Goal: Information Seeking & Learning: Learn about a topic

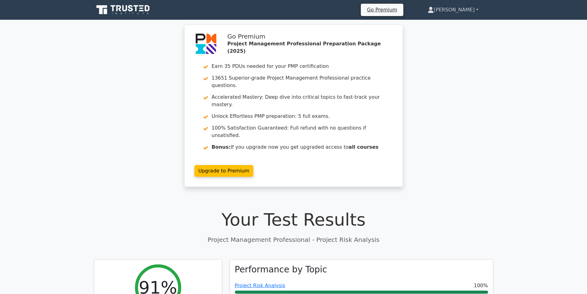
click at [459, 10] on link "[PERSON_NAME]" at bounding box center [453, 10] width 80 height 12
click at [447, 22] on link "Profile" at bounding box center [437, 24] width 49 height 10
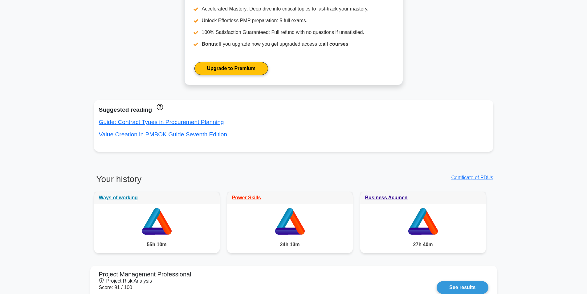
scroll to position [401, 0]
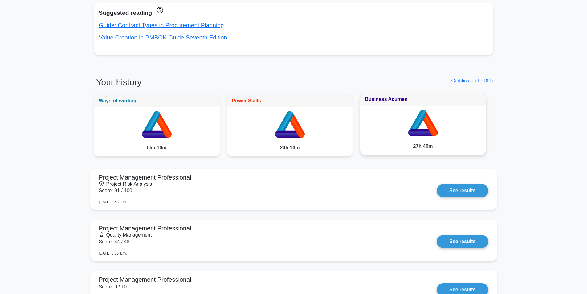
click at [392, 99] on link "Business Acumen" at bounding box center [386, 98] width 43 height 5
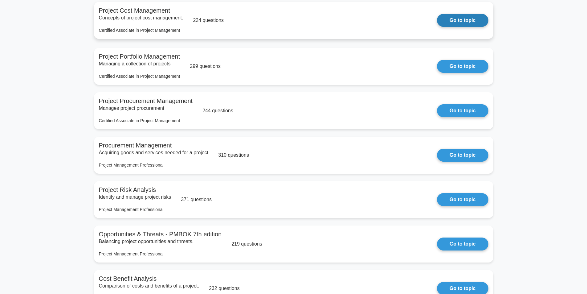
scroll to position [401, 0]
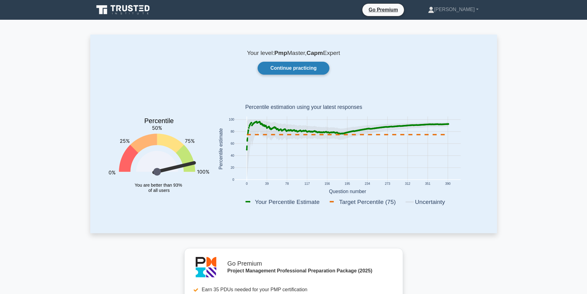
click at [308, 67] on link "Continue practicing" at bounding box center [294, 68] width 72 height 13
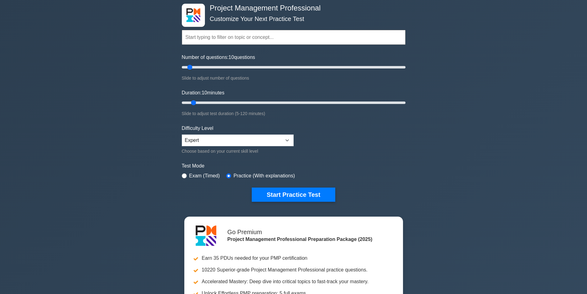
scroll to position [62, 0]
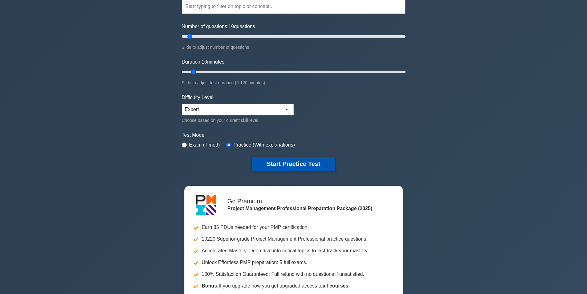
click at [277, 163] on button "Start Practice Test" at bounding box center [293, 164] width 83 height 14
